Goal: Communication & Community: Answer question/provide support

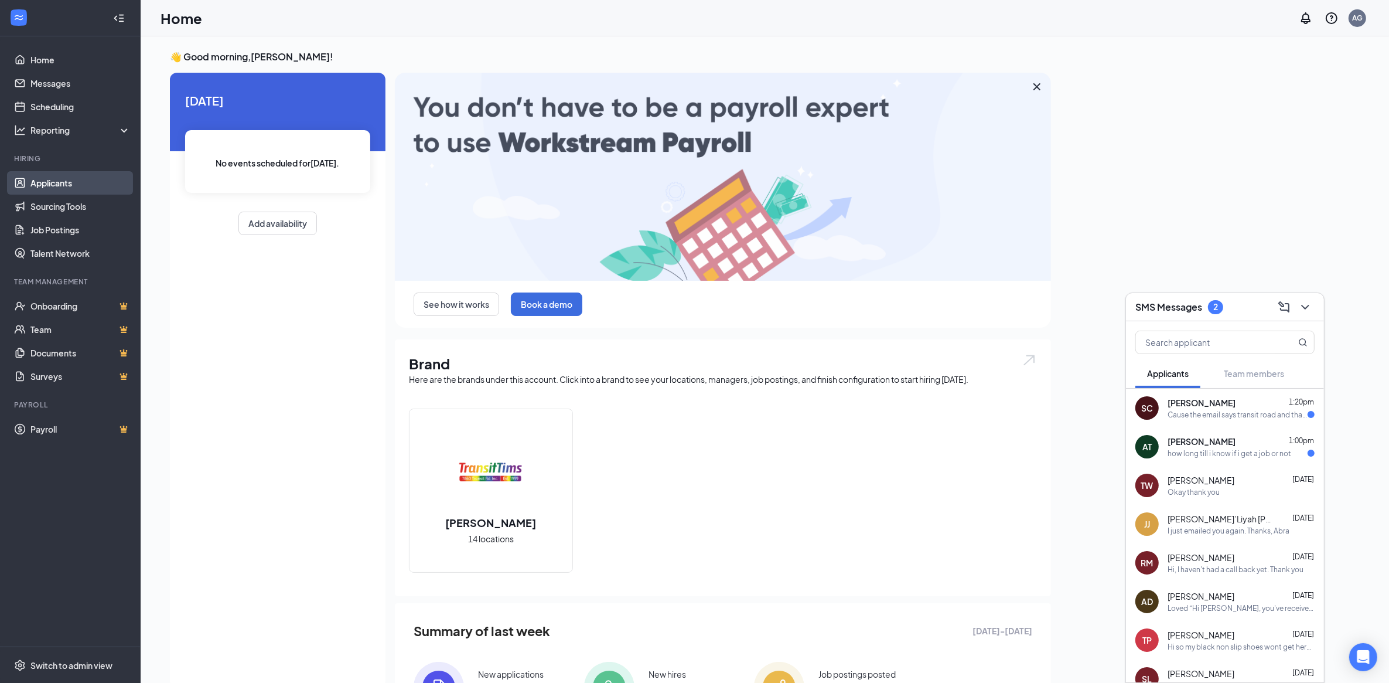
click at [46, 180] on link "Applicants" at bounding box center [80, 182] width 100 height 23
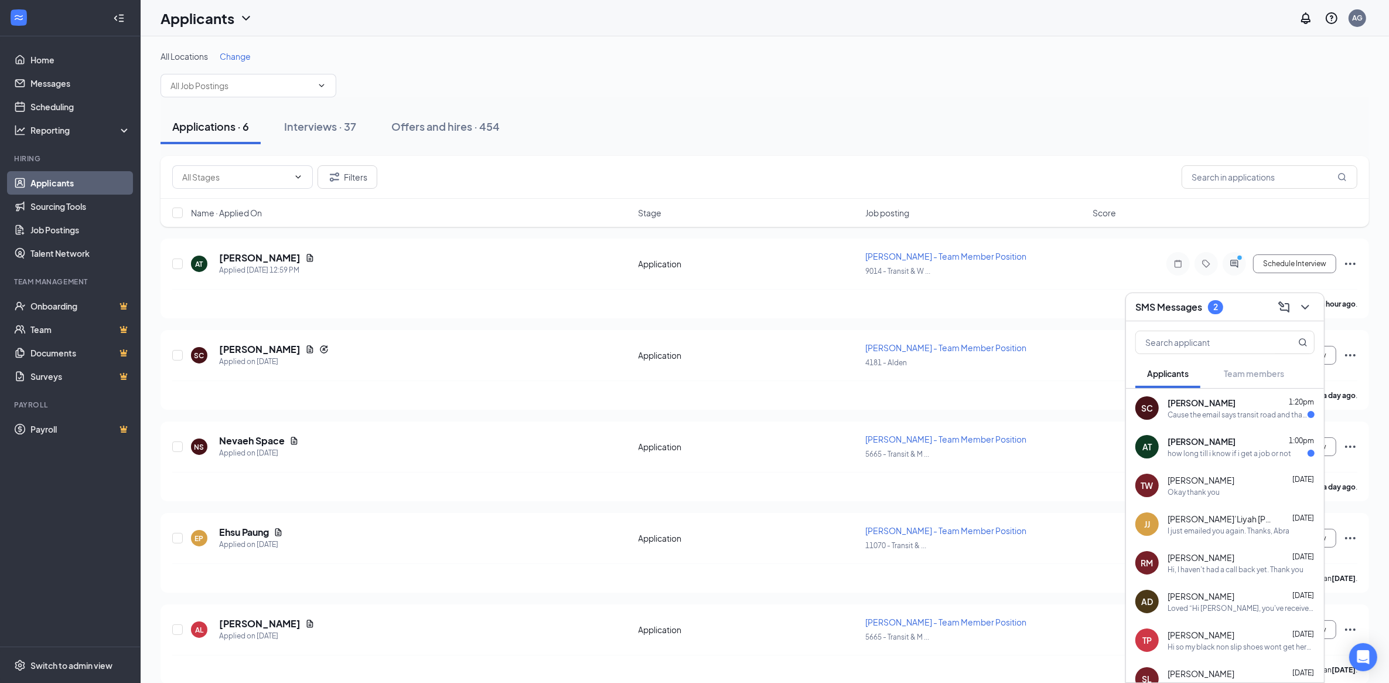
click at [1214, 404] on span "[PERSON_NAME]" at bounding box center [1202, 403] width 68 height 12
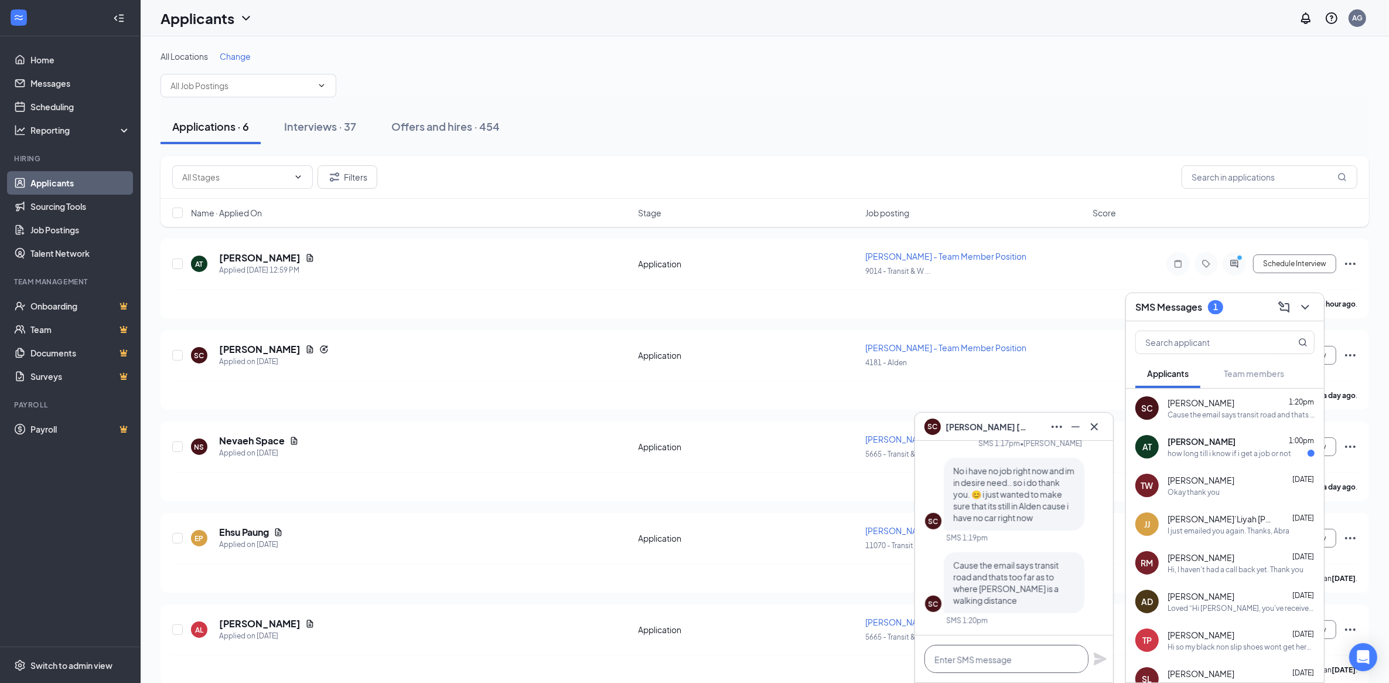
click at [1001, 662] on textarea at bounding box center [1007, 659] width 164 height 28
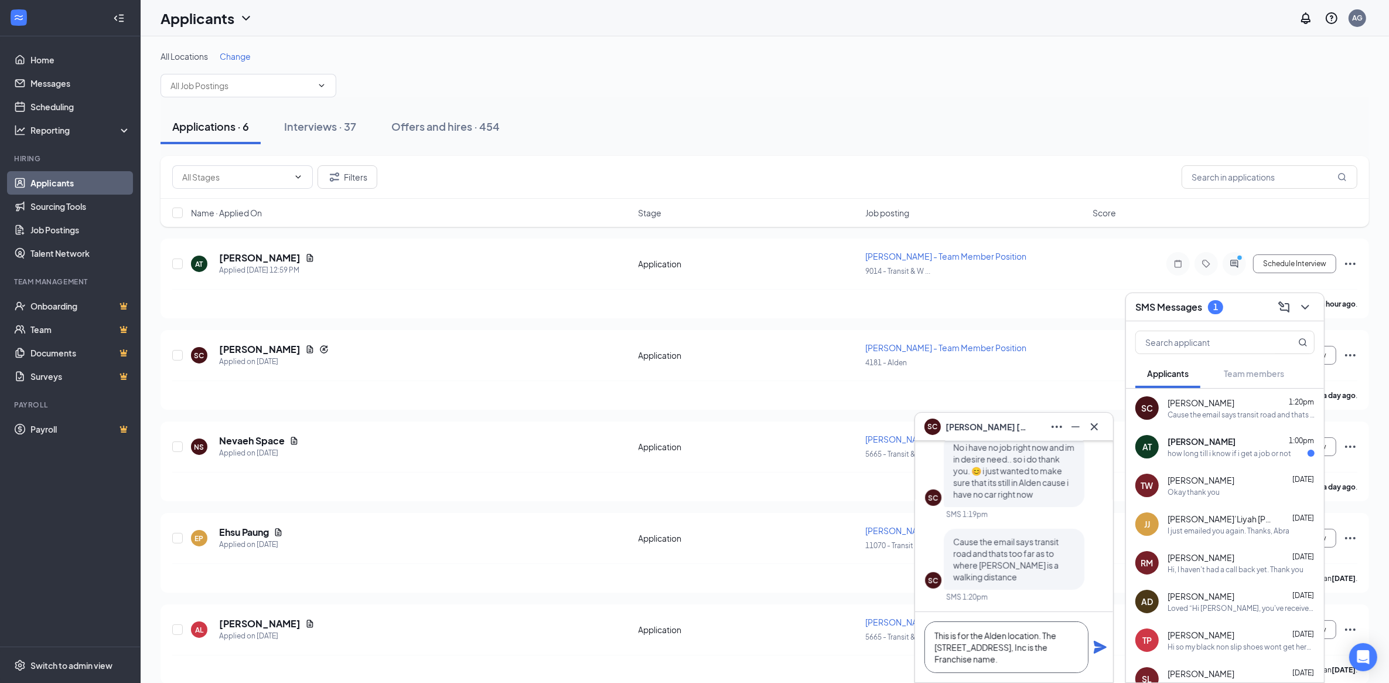
type textarea "This is for the Alden location. The [STREET_ADDRESS], Inc is the Franchise name."
click at [1095, 646] on icon "Plane" at bounding box center [1100, 647] width 14 height 14
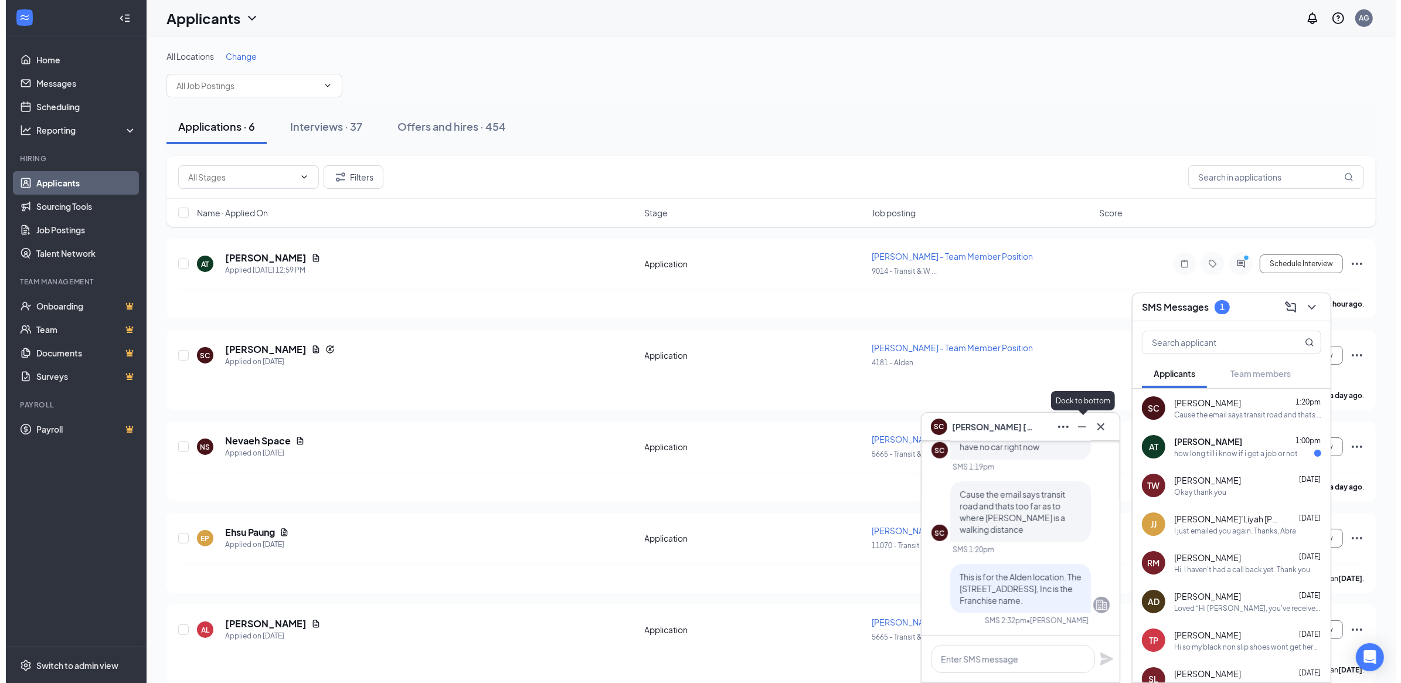
scroll to position [0, 0]
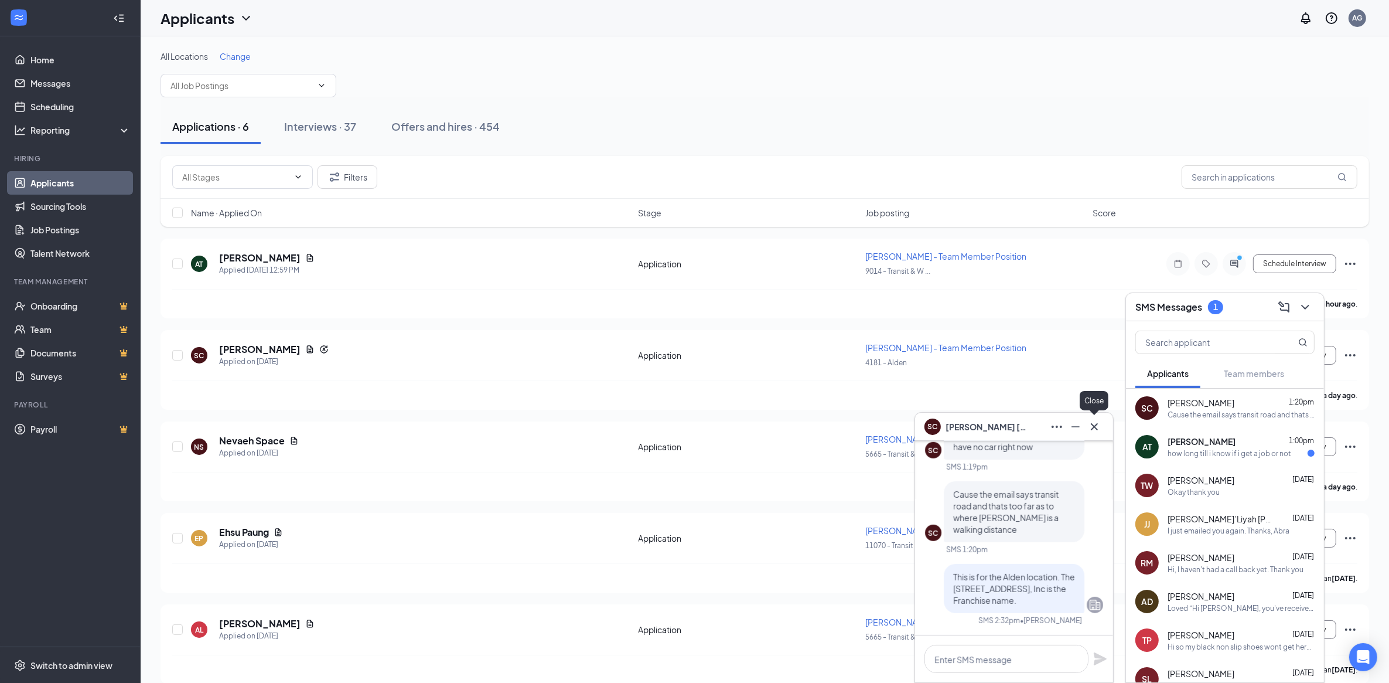
click at [1090, 425] on icon "Cross" at bounding box center [1095, 427] width 14 height 14
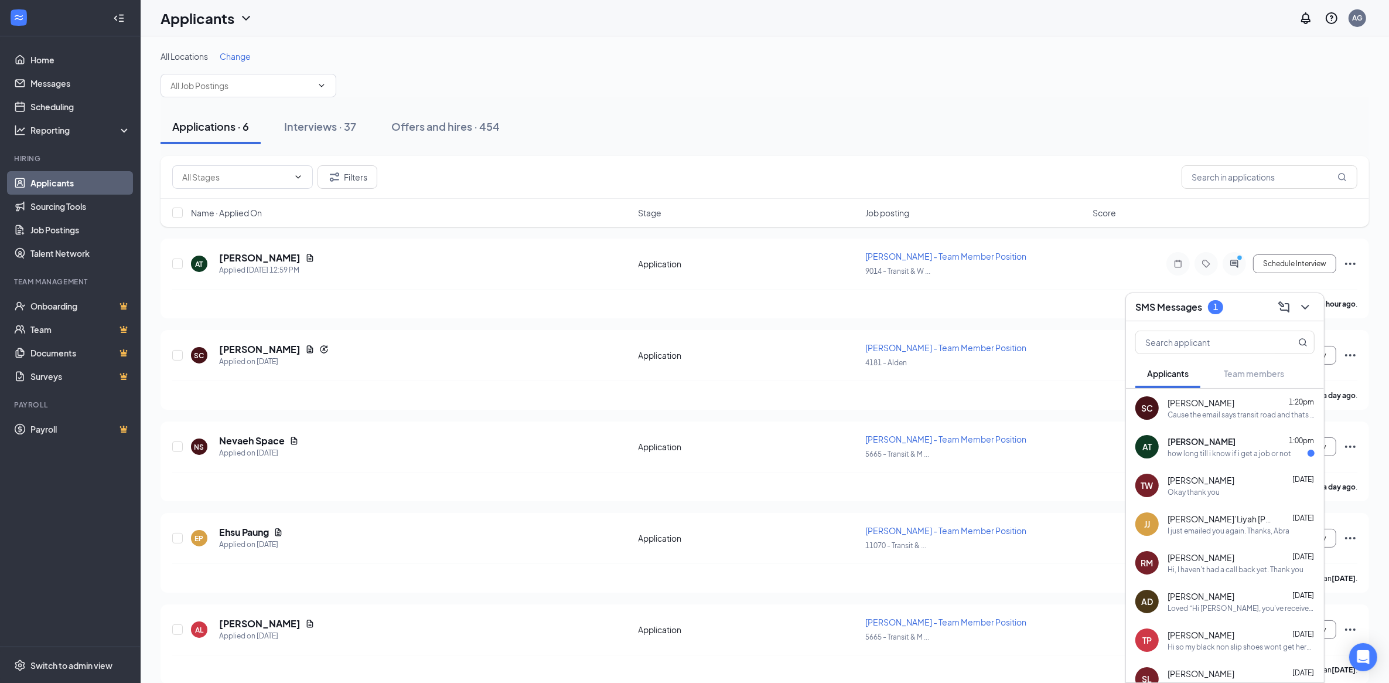
click at [1209, 438] on span "[PERSON_NAME]" at bounding box center [1202, 441] width 68 height 12
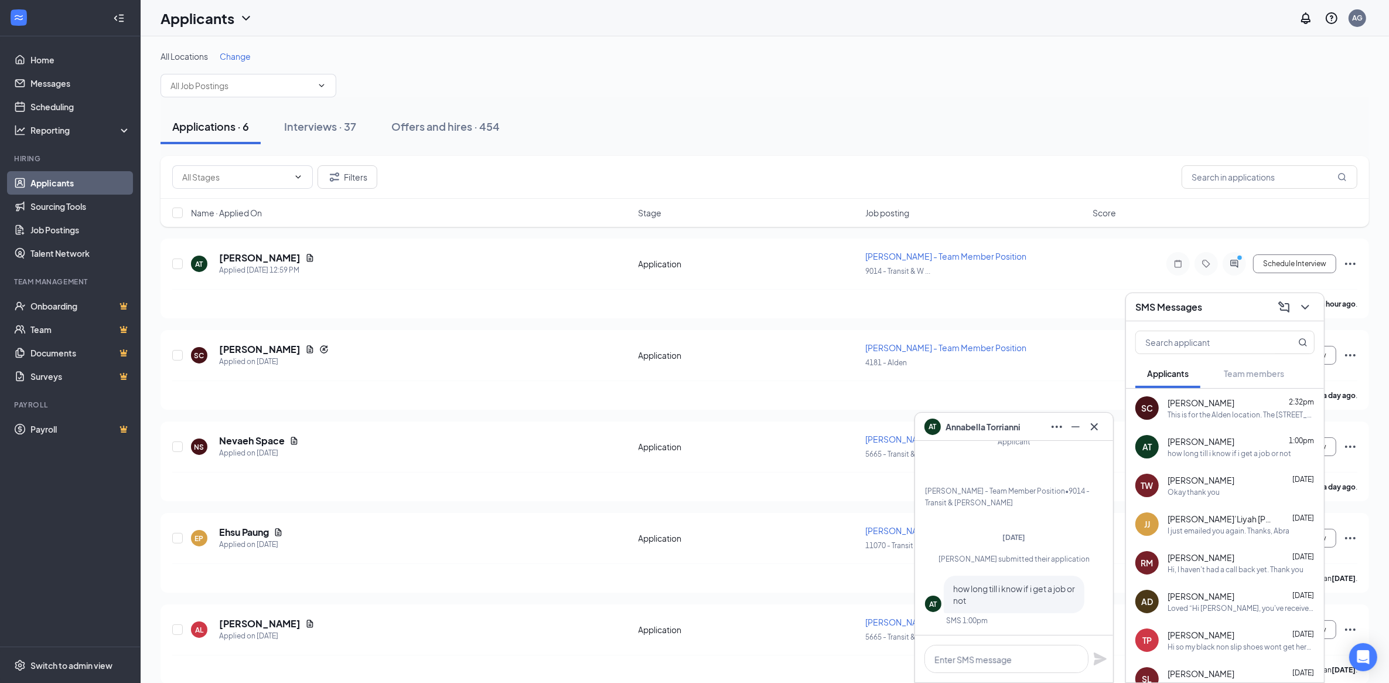
click at [1093, 426] on icon "Cross" at bounding box center [1094, 426] width 7 height 7
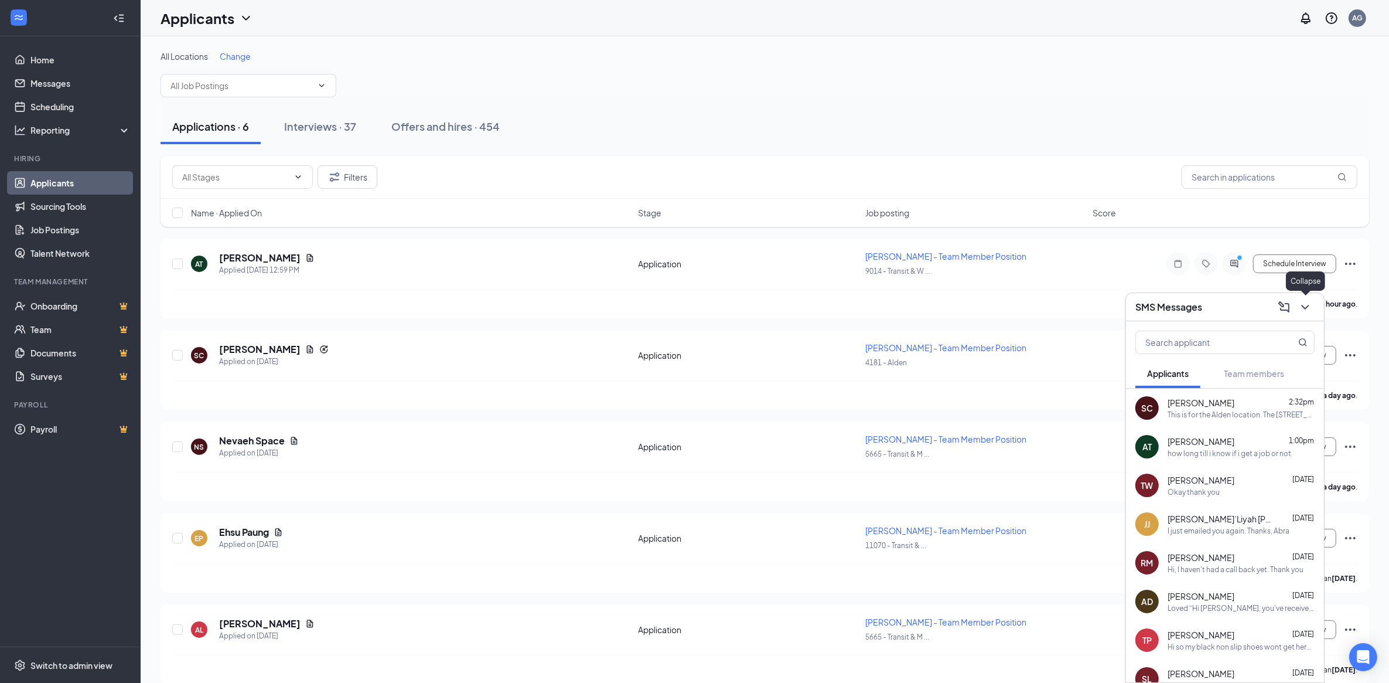
click at [1307, 309] on icon "ChevronDown" at bounding box center [1306, 307] width 14 height 14
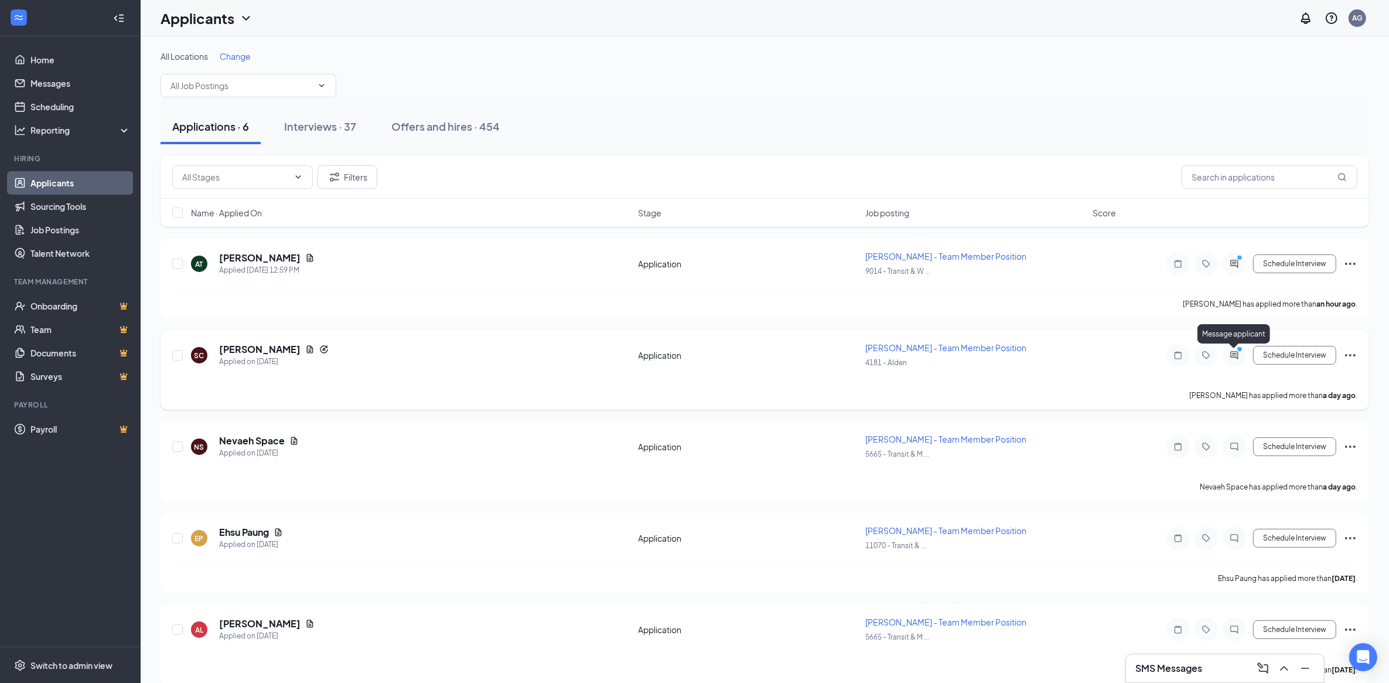
click at [1238, 357] on icon "ActiveChat" at bounding box center [1235, 354] width 14 height 9
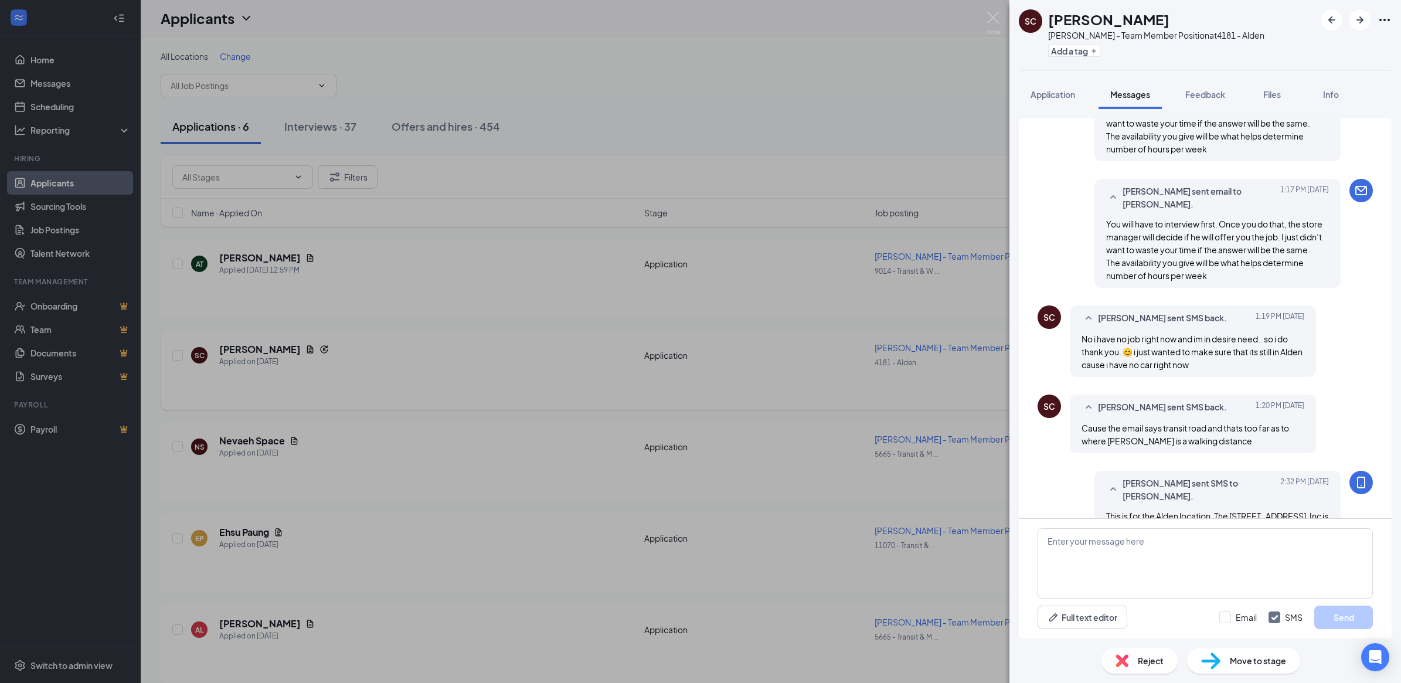
scroll to position [529, 0]
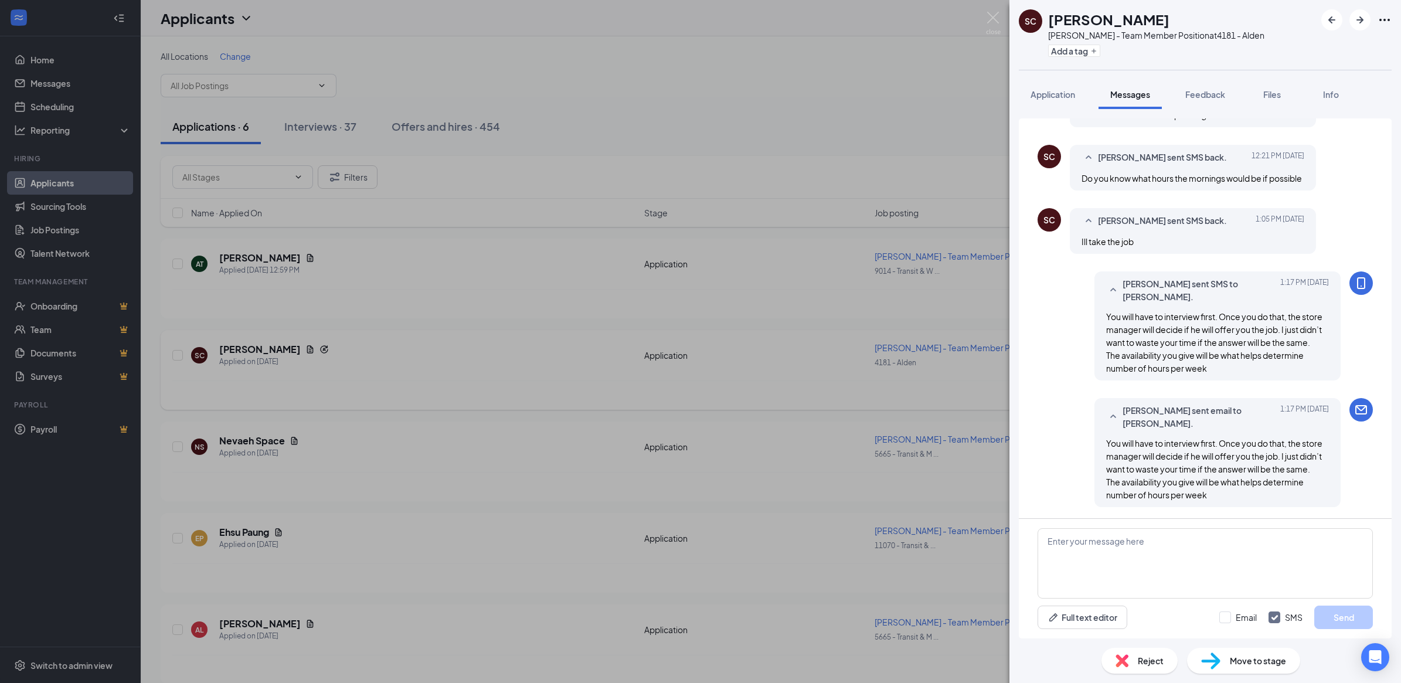
scroll to position [162, 0]
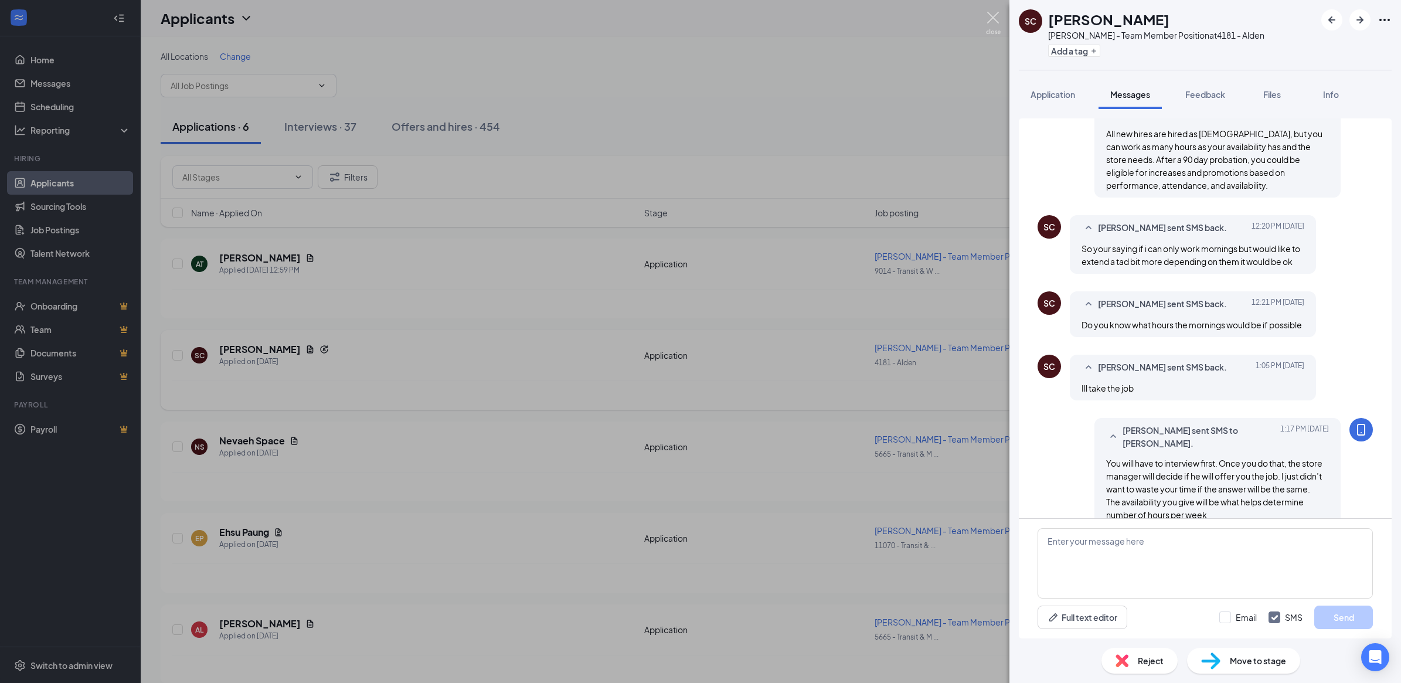
drag, startPoint x: 991, startPoint y: 13, endPoint x: 962, endPoint y: 49, distance: 45.9
click at [991, 12] on img at bounding box center [993, 23] width 15 height 23
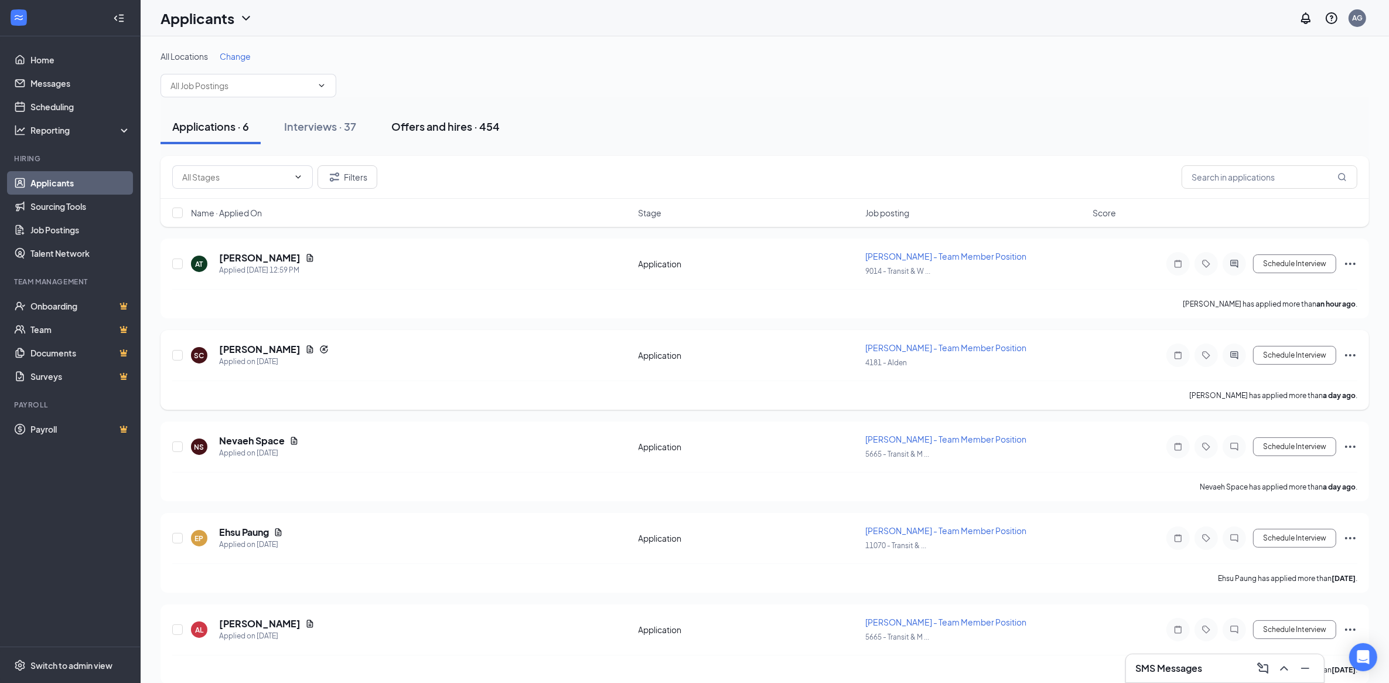
click at [432, 127] on div "Offers and hires · 454" at bounding box center [445, 126] width 108 height 15
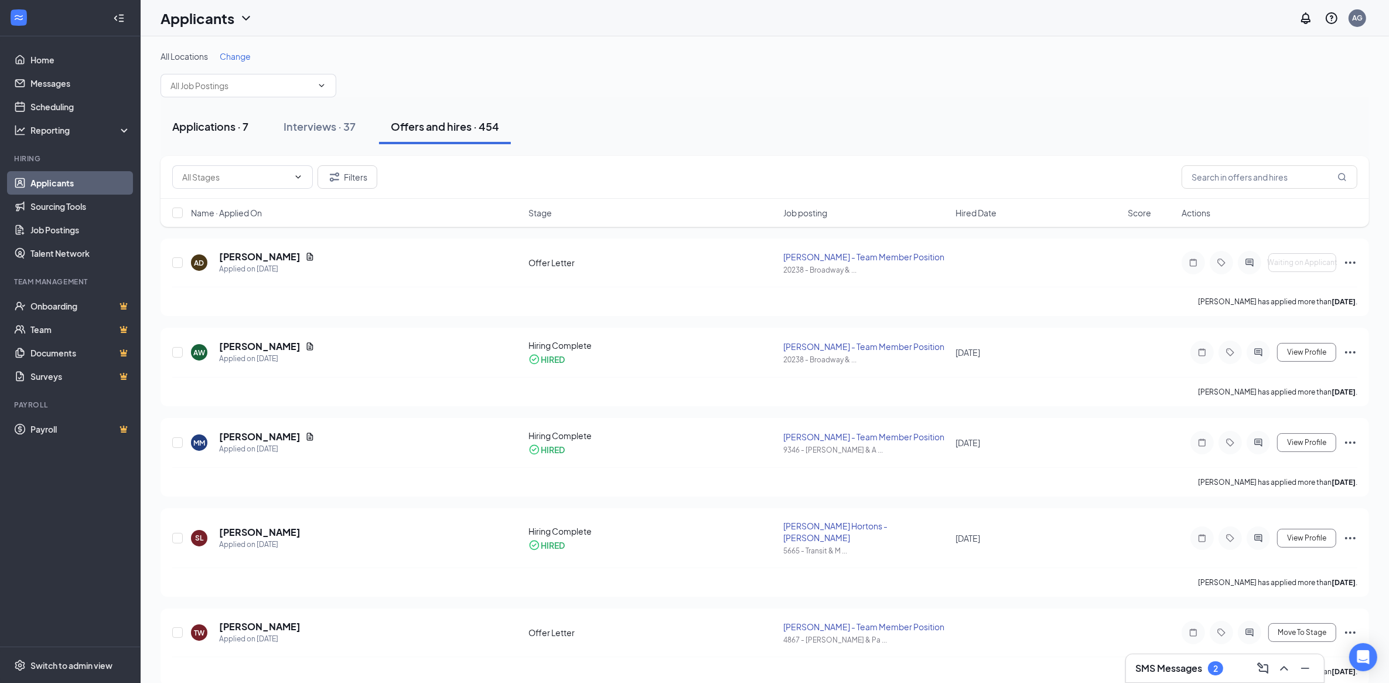
click at [214, 127] on div "Applications · 7" at bounding box center [210, 126] width 76 height 15
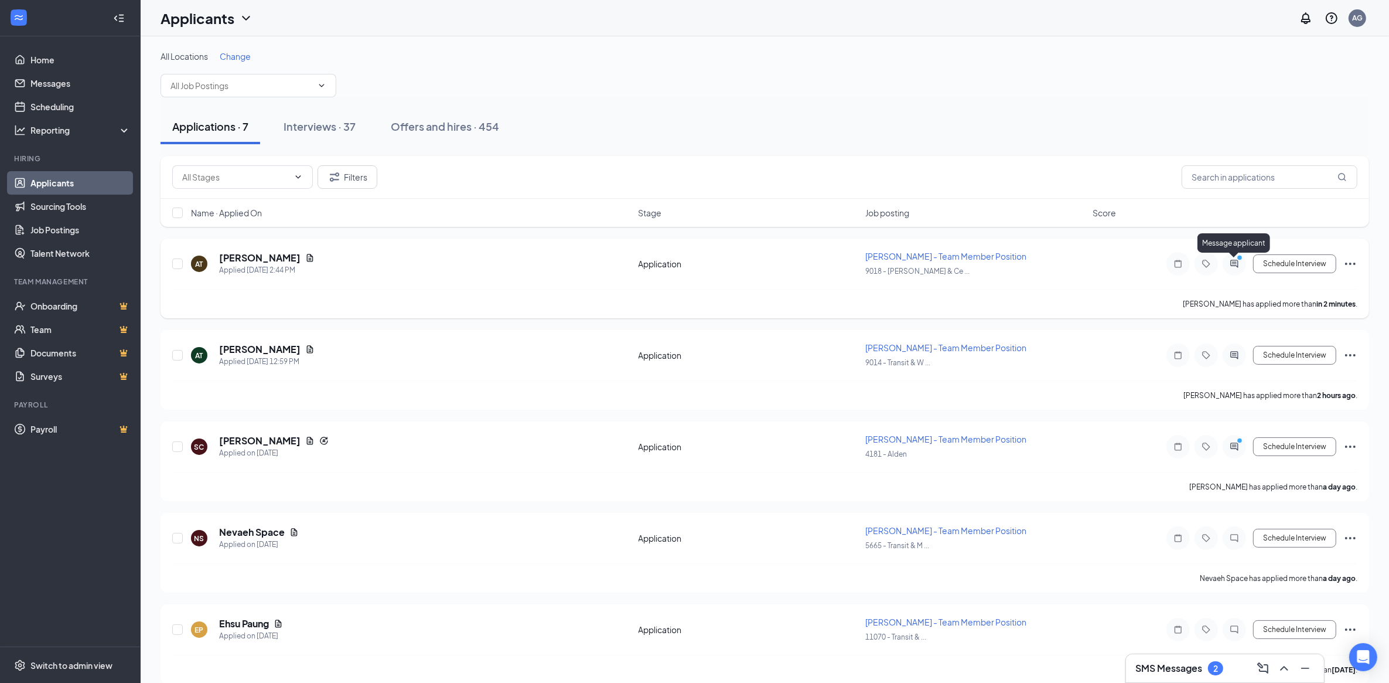
click at [1237, 264] on div at bounding box center [1235, 263] width 14 height 9
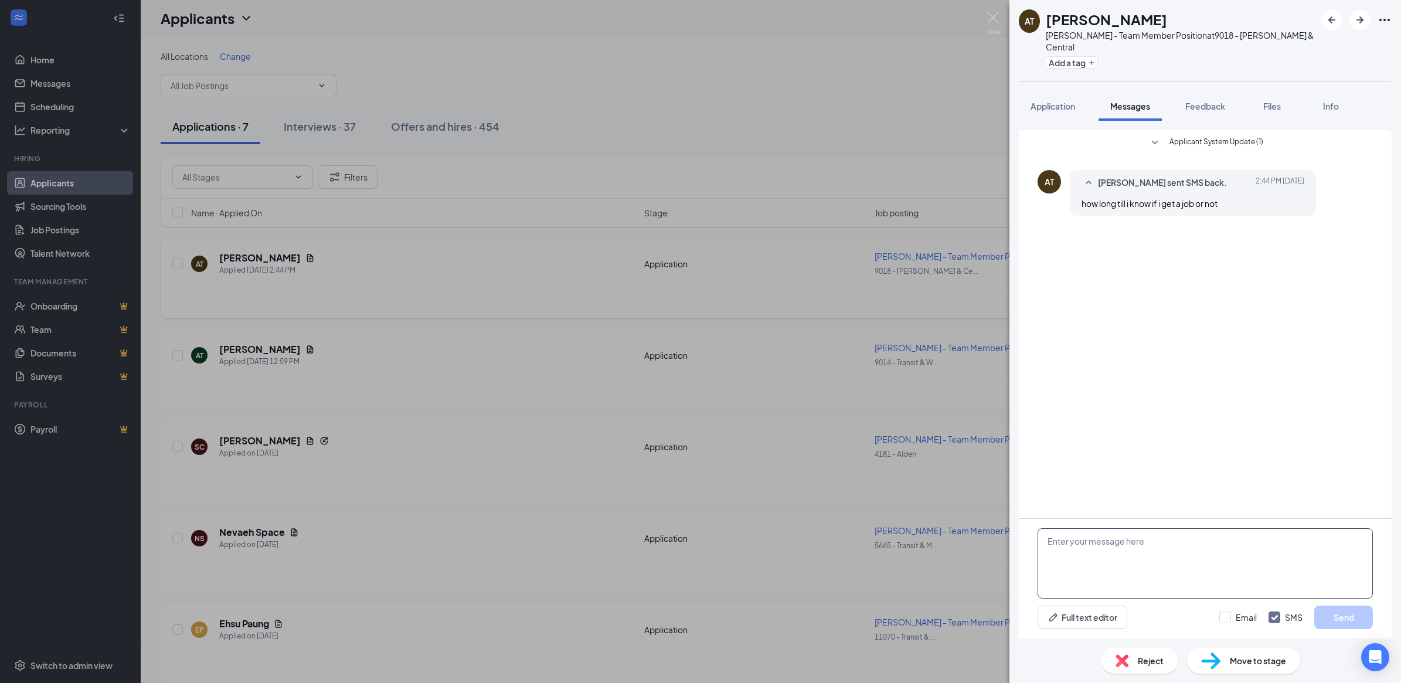
click at [1125, 558] on textarea at bounding box center [1204, 563] width 335 height 70
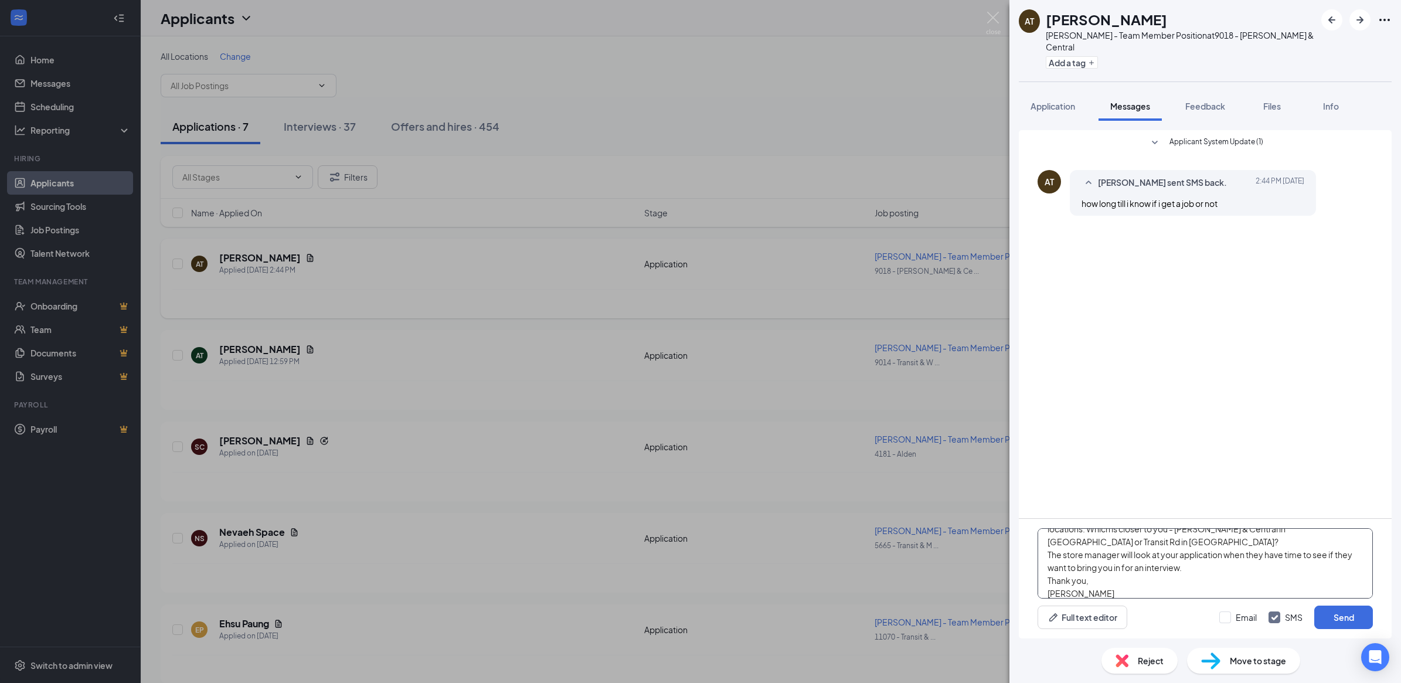
scroll to position [51, 0]
type textarea "Hi [PERSON_NAME] - Thank you for applying iwth [PERSON_NAME]. You have applied …"
click at [1342, 621] on button "Send" at bounding box center [1343, 616] width 59 height 23
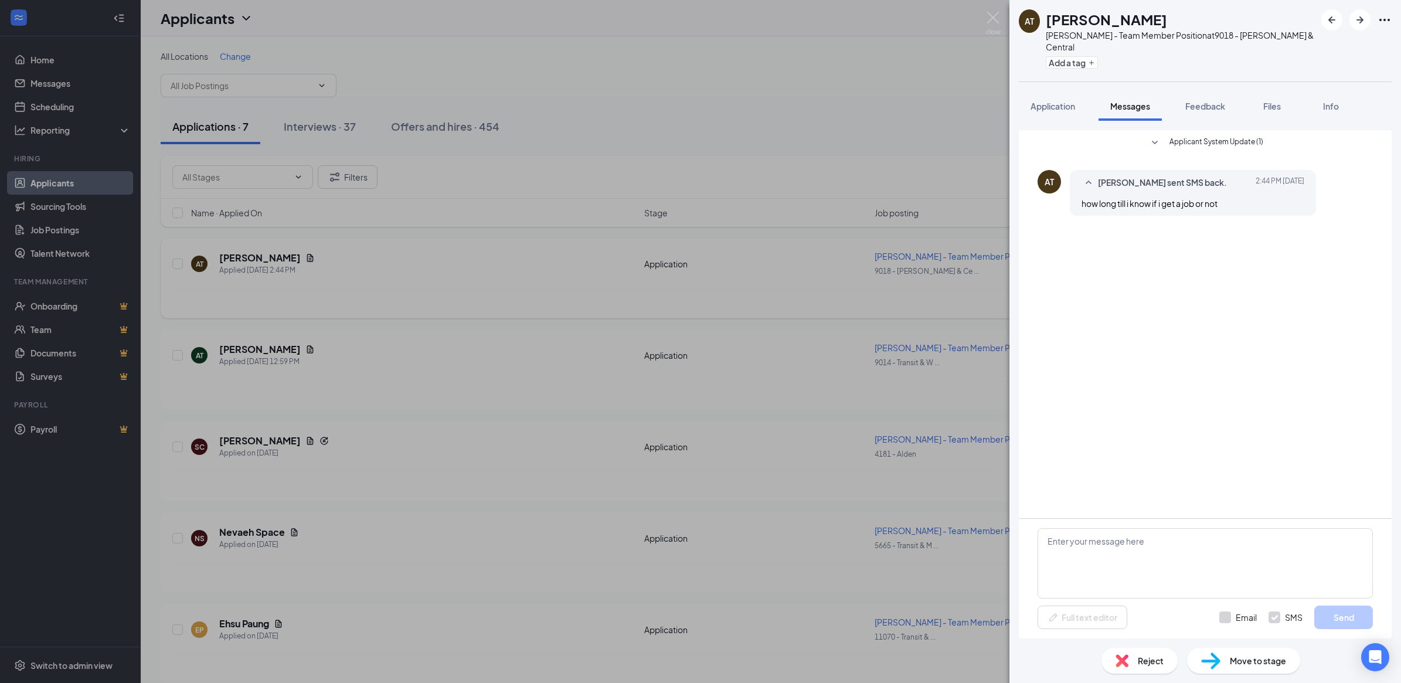
scroll to position [0, 0]
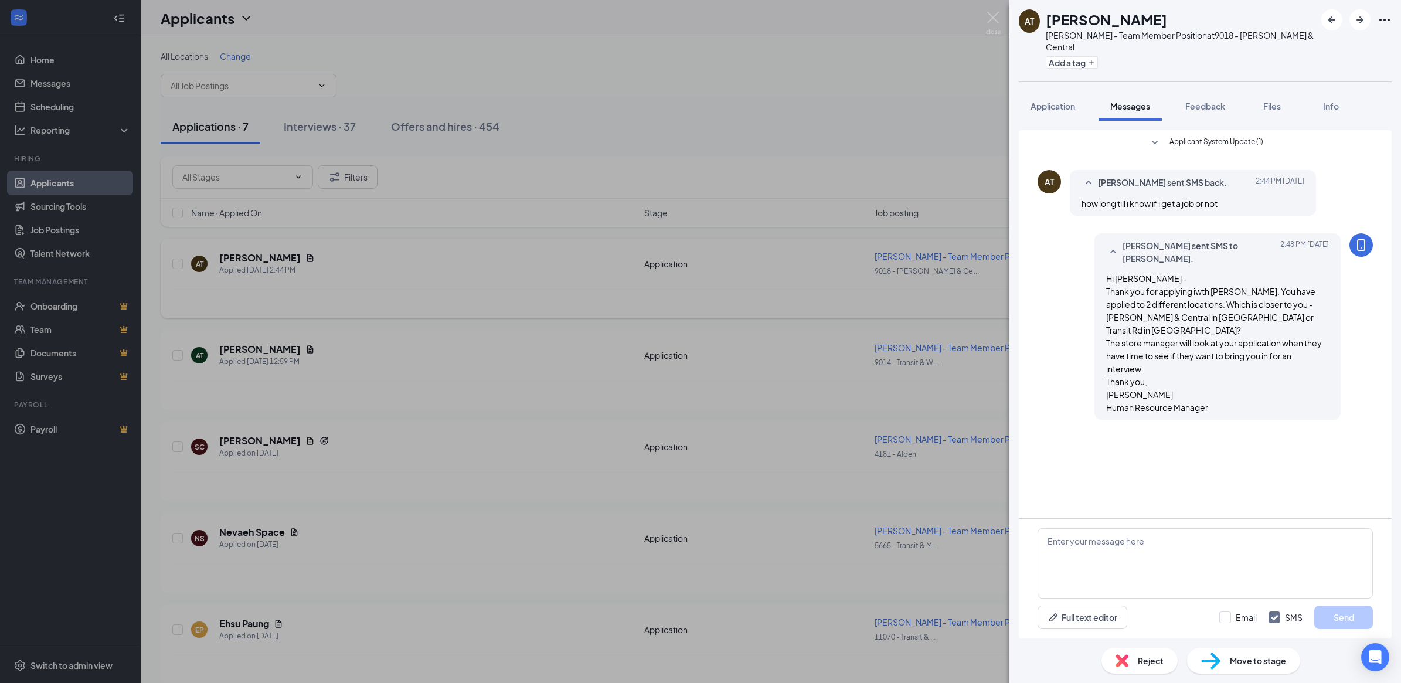
click at [984, 16] on div "AT [PERSON_NAME] [PERSON_NAME] - Team Member Position at 9018 - [PERSON_NAME] &…" at bounding box center [700, 341] width 1401 height 683
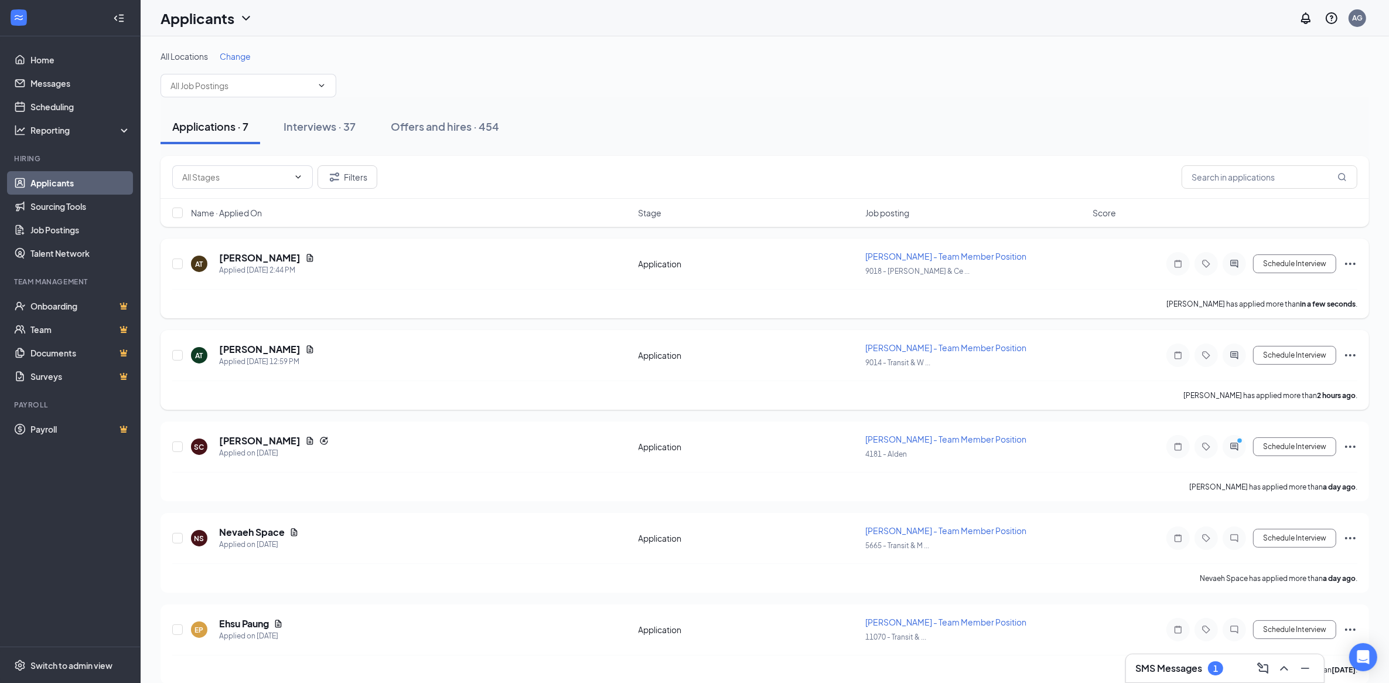
click at [259, 343] on h5 "[PERSON_NAME]" at bounding box center [259, 349] width 81 height 13
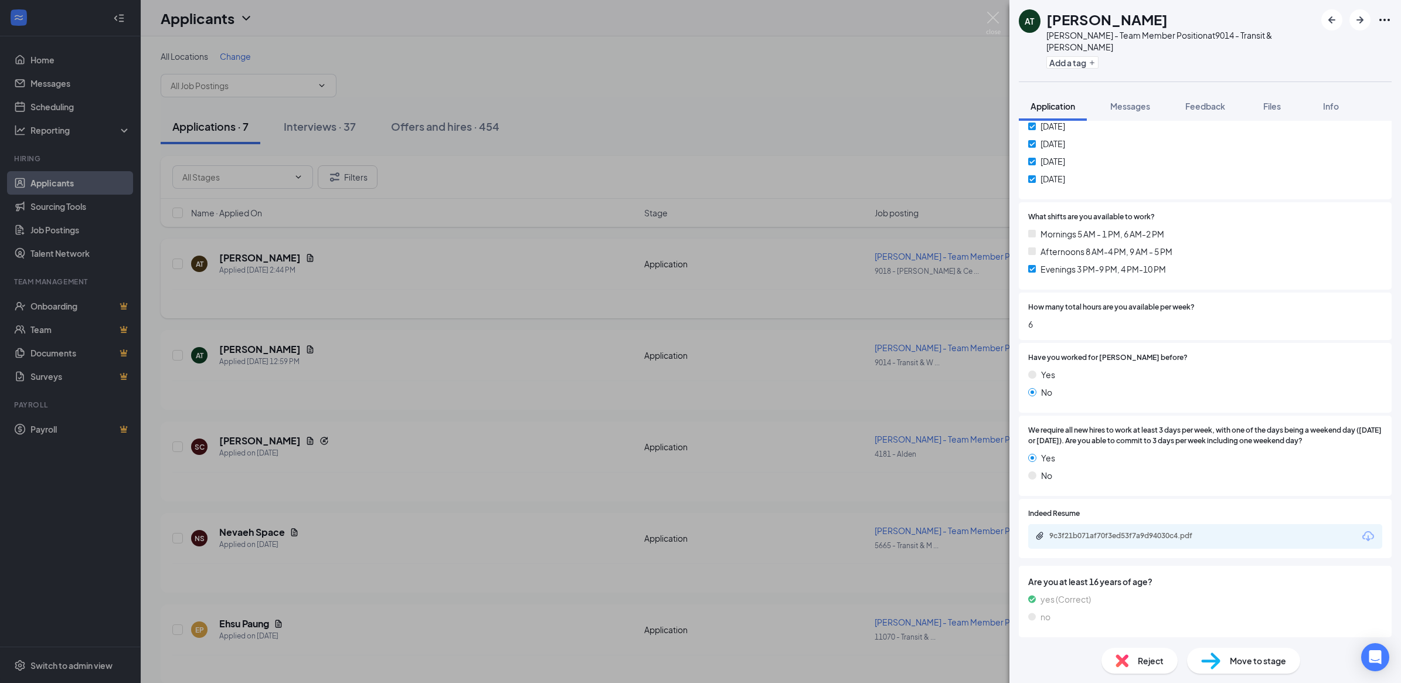
scroll to position [293, 0]
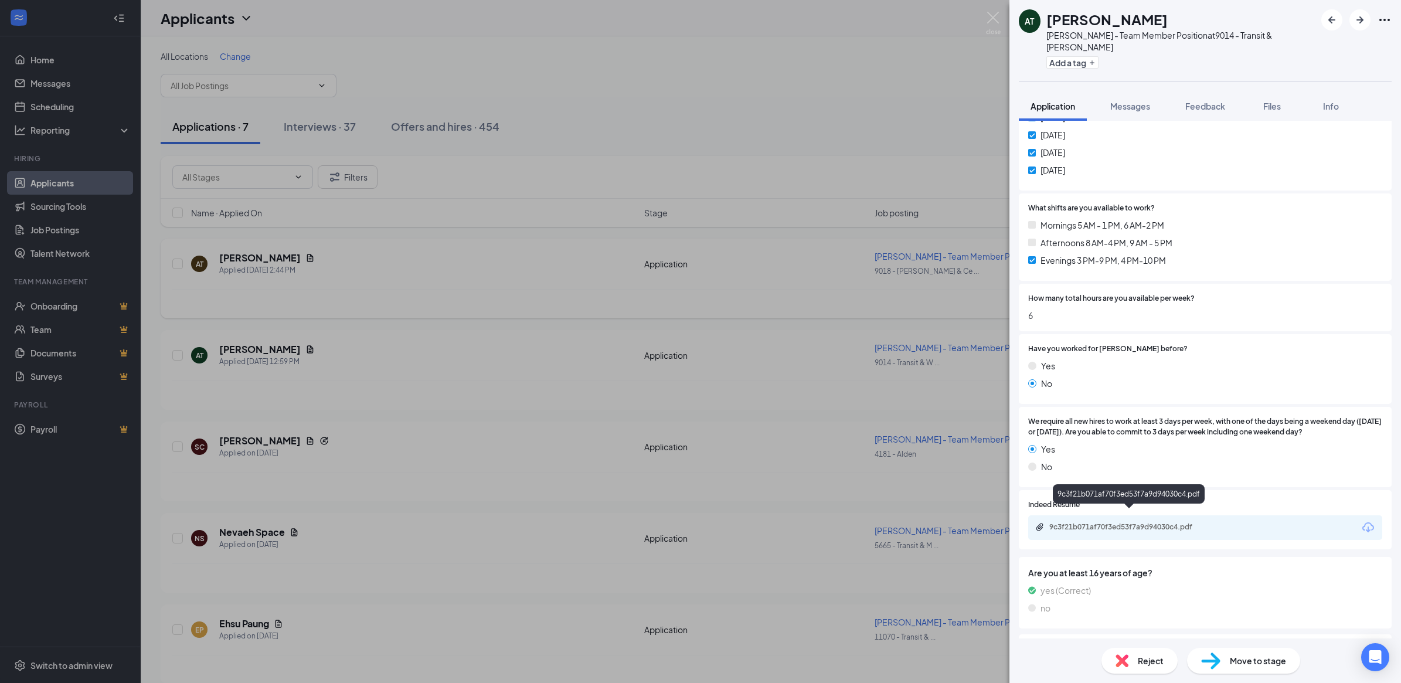
click at [1119, 522] on div "9c3f21b071af70f3ed53f7a9d94030c4.pdf" at bounding box center [1131, 526] width 164 height 9
click at [994, 13] on img at bounding box center [993, 23] width 15 height 23
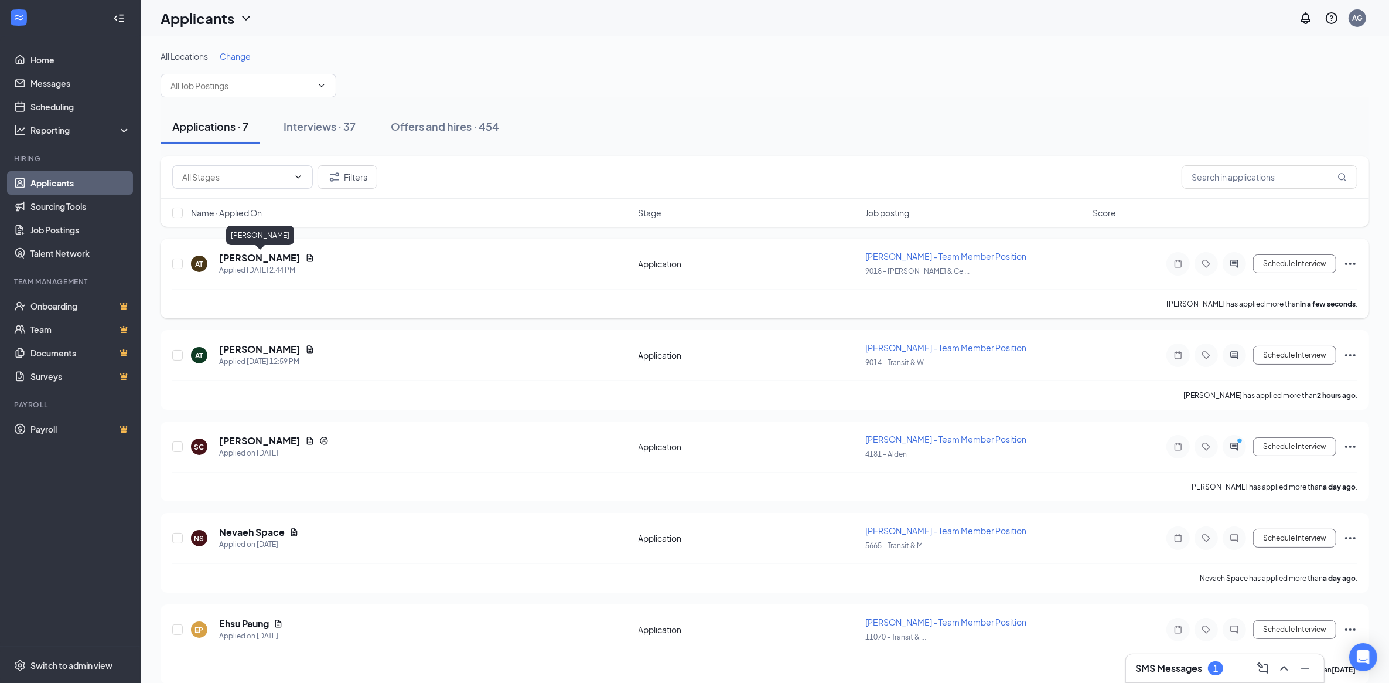
click at [263, 258] on h5 "[PERSON_NAME]" at bounding box center [259, 257] width 81 height 13
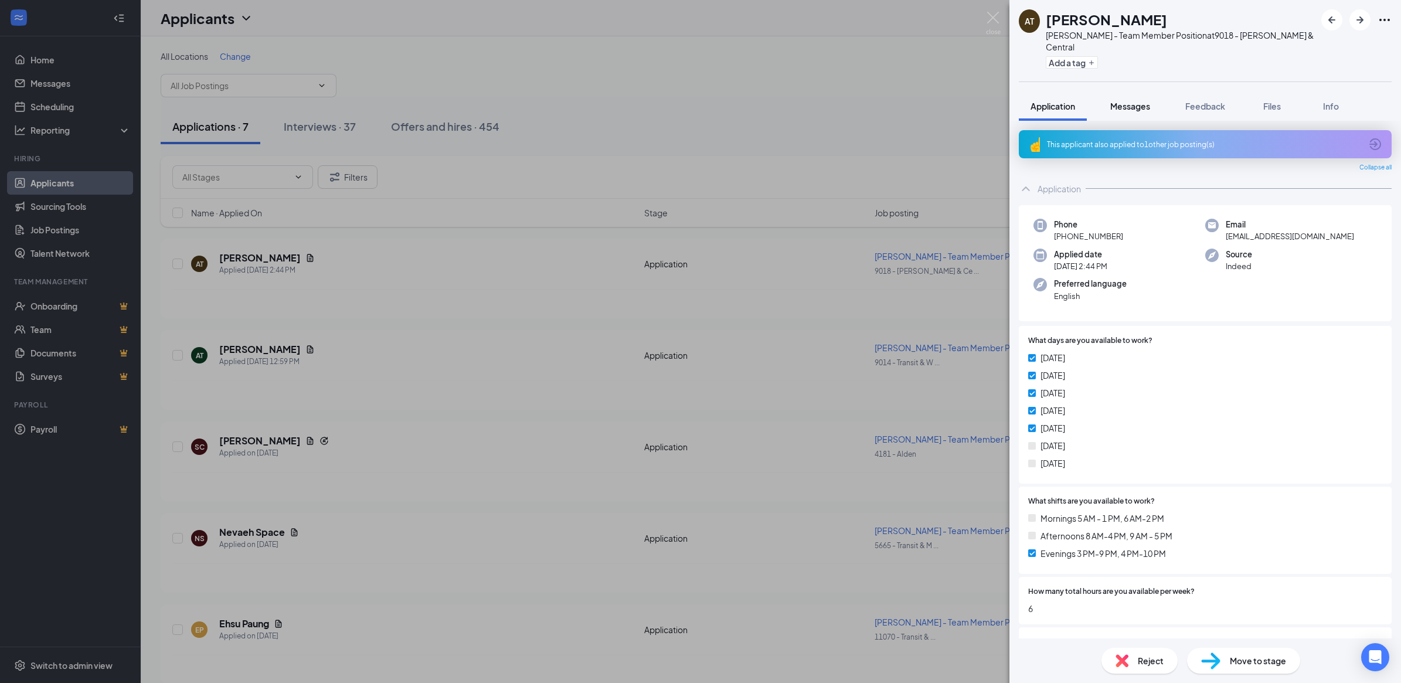
click at [1136, 101] on span "Messages" at bounding box center [1130, 106] width 40 height 11
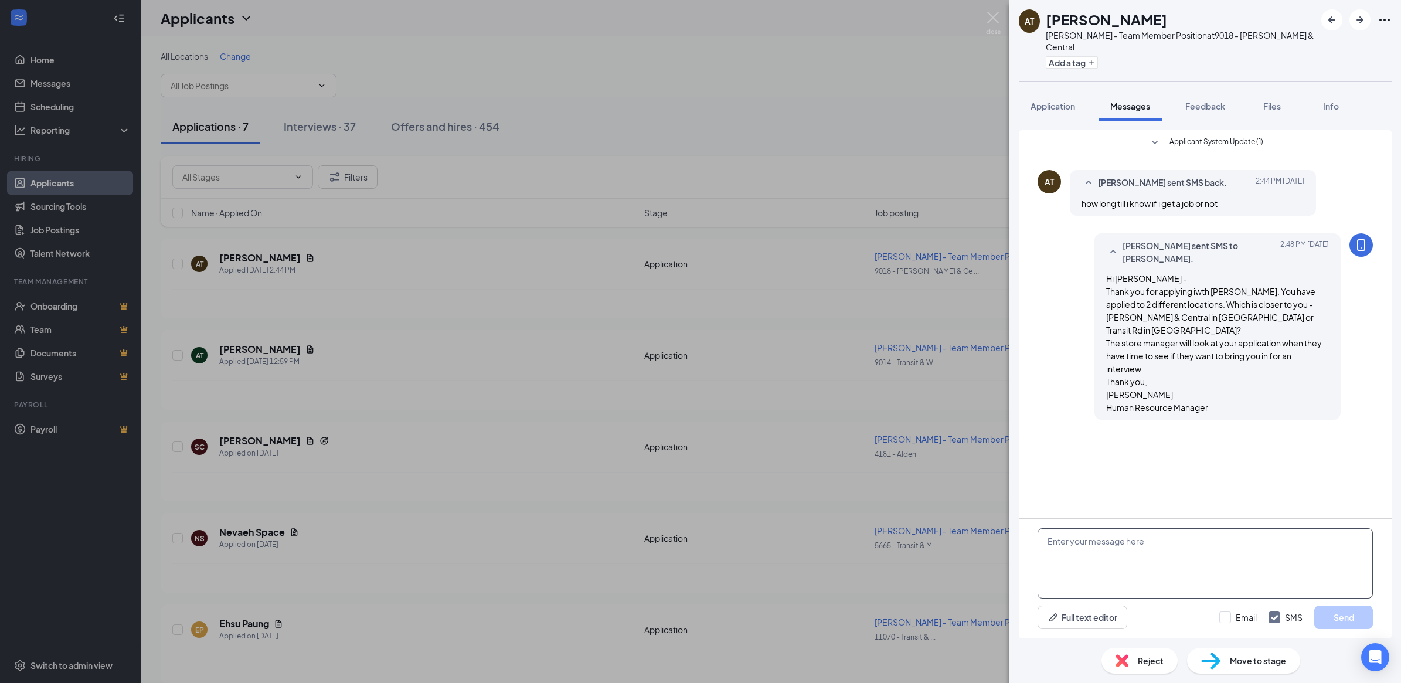
click at [1177, 581] on textarea at bounding box center [1204, 563] width 335 height 70
type textarea "Also, it says that you are looking for 6 hours per week. Is that correct?"
click at [1343, 605] on button "Send" at bounding box center [1343, 616] width 59 height 23
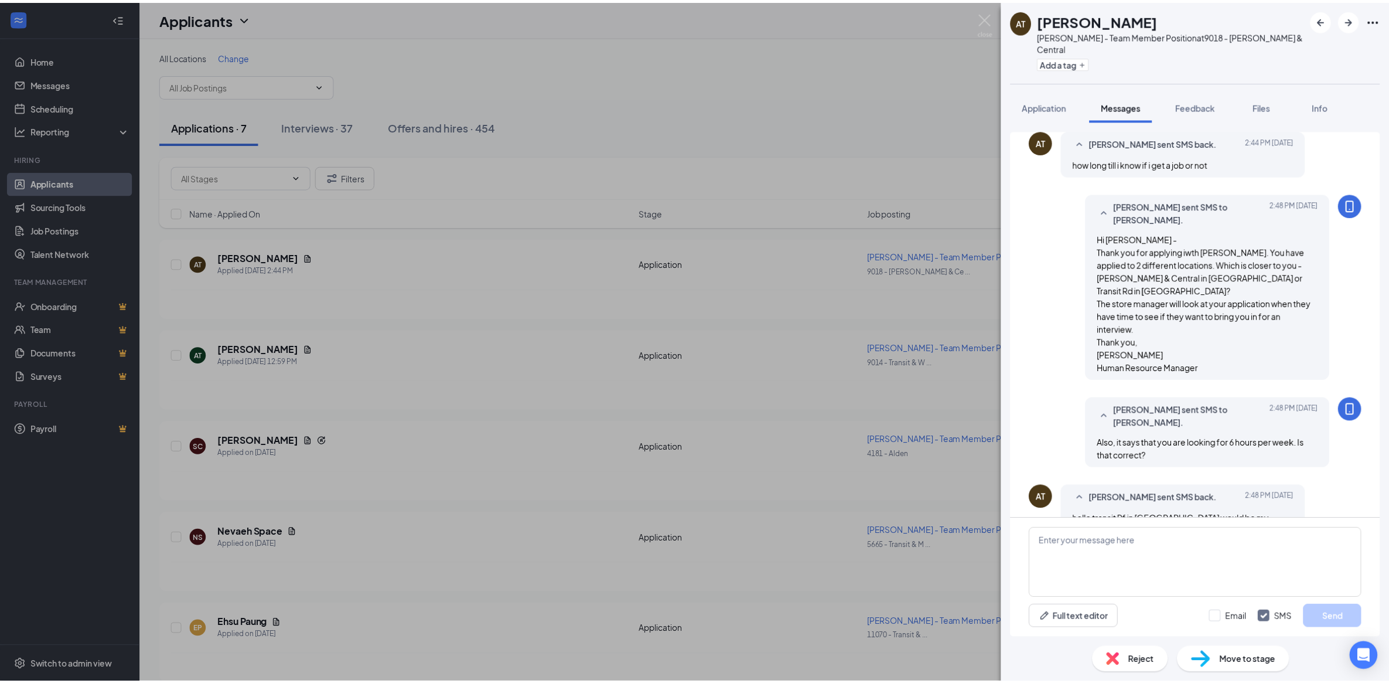
scroll to position [103, 0]
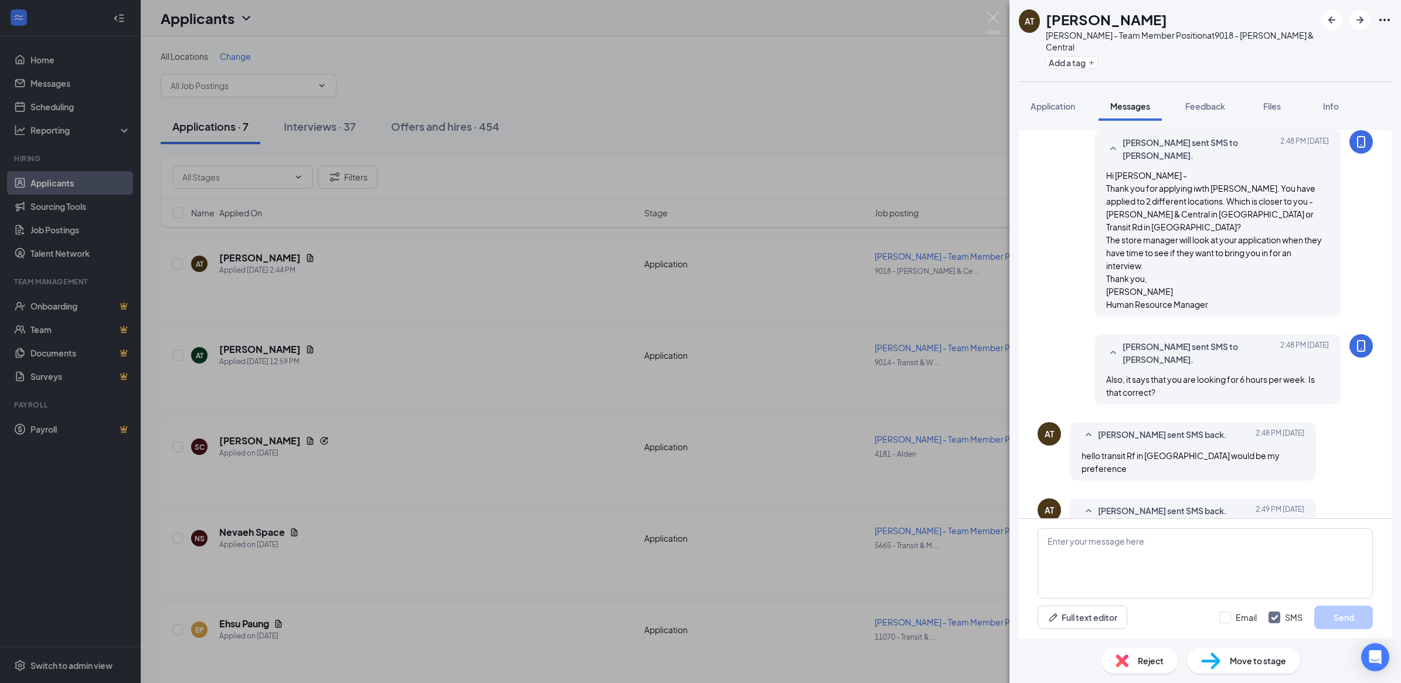
click at [1138, 658] on span "Reject" at bounding box center [1150, 660] width 26 height 13
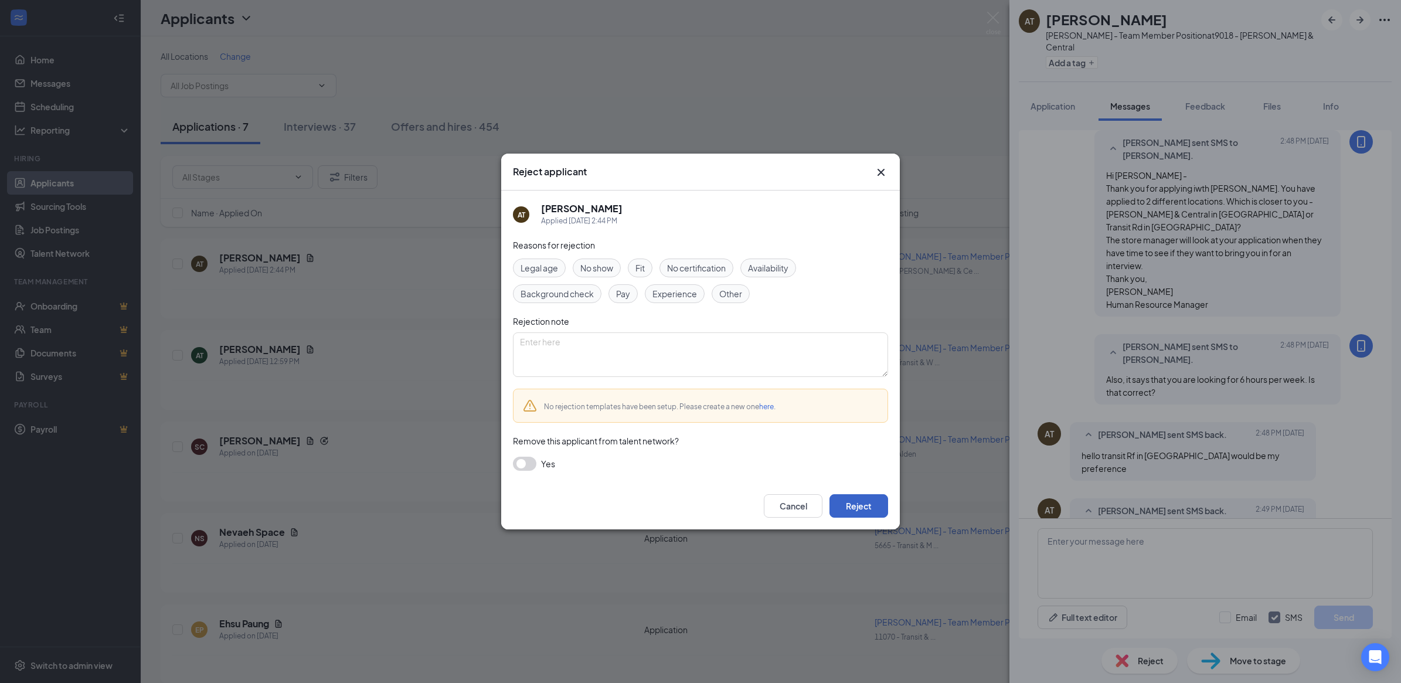
click at [853, 505] on button "Reject" at bounding box center [858, 505] width 59 height 23
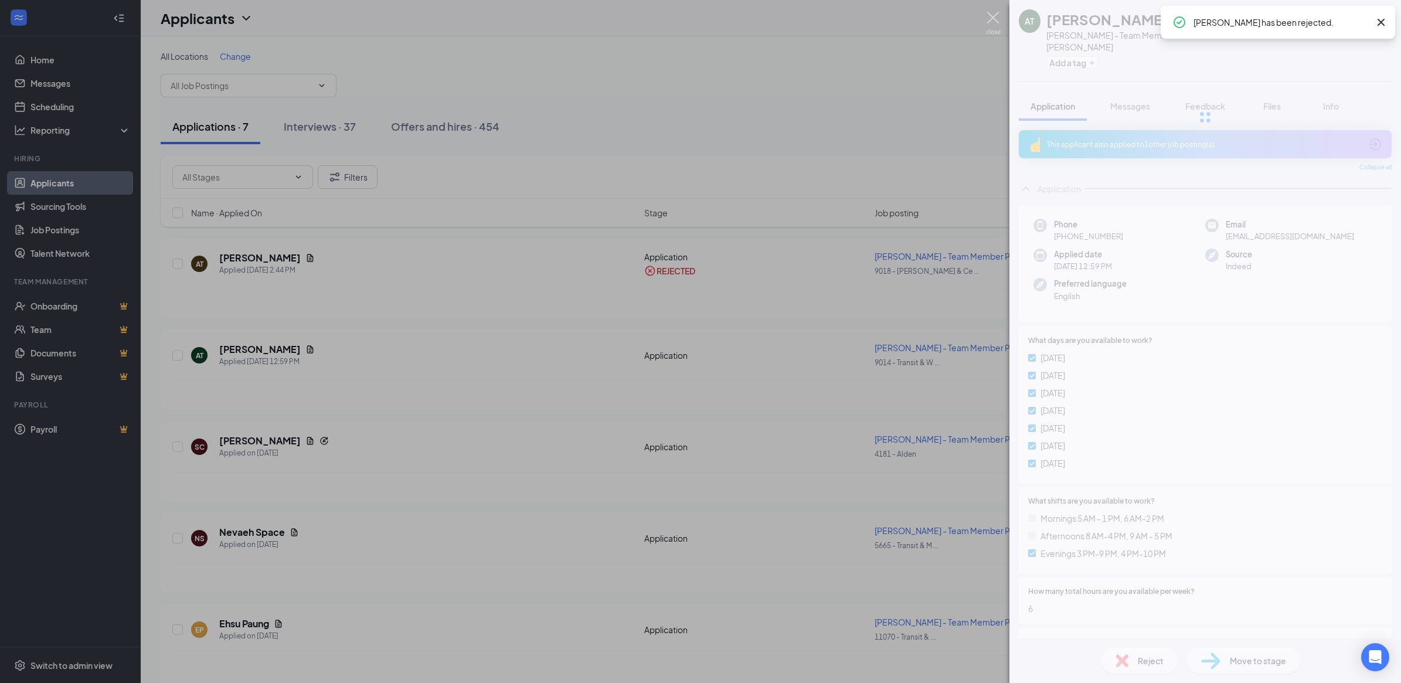
click at [986, 15] on img at bounding box center [993, 23] width 15 height 23
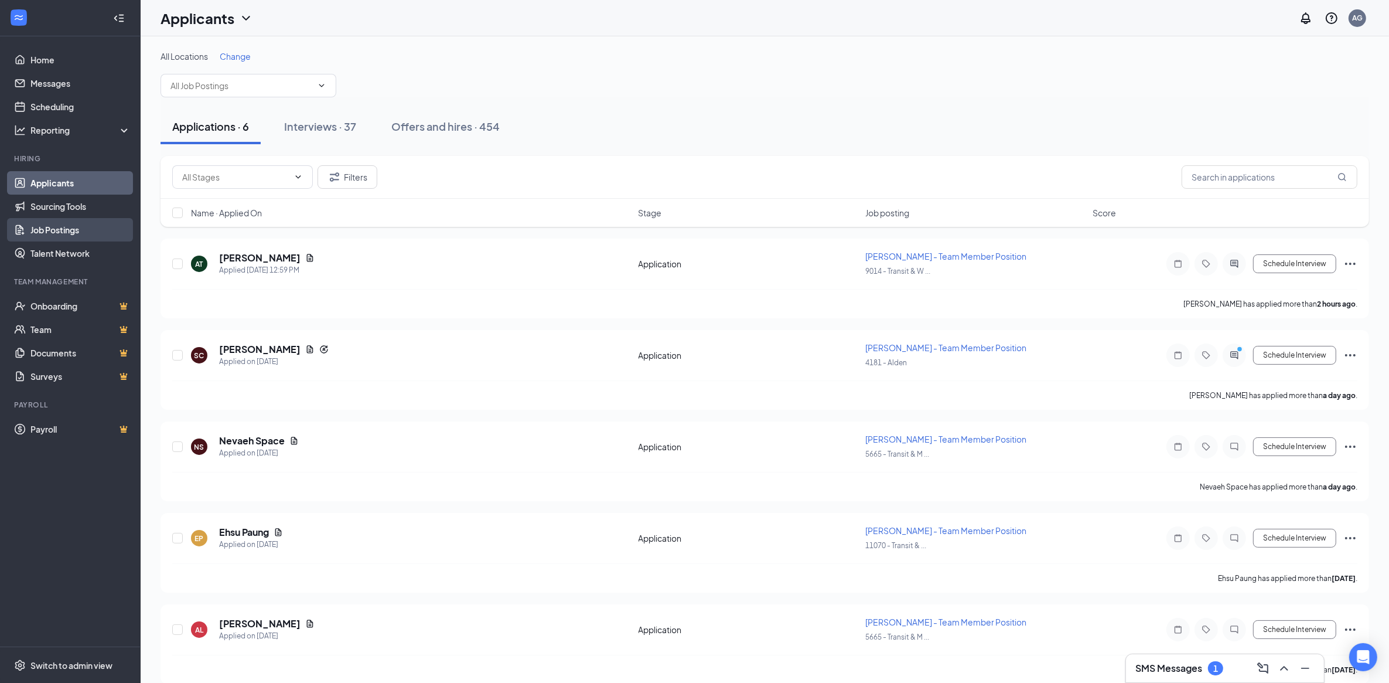
click at [72, 230] on link "Job Postings" at bounding box center [80, 229] width 100 height 23
